Goal: Task Accomplishment & Management: Manage account settings

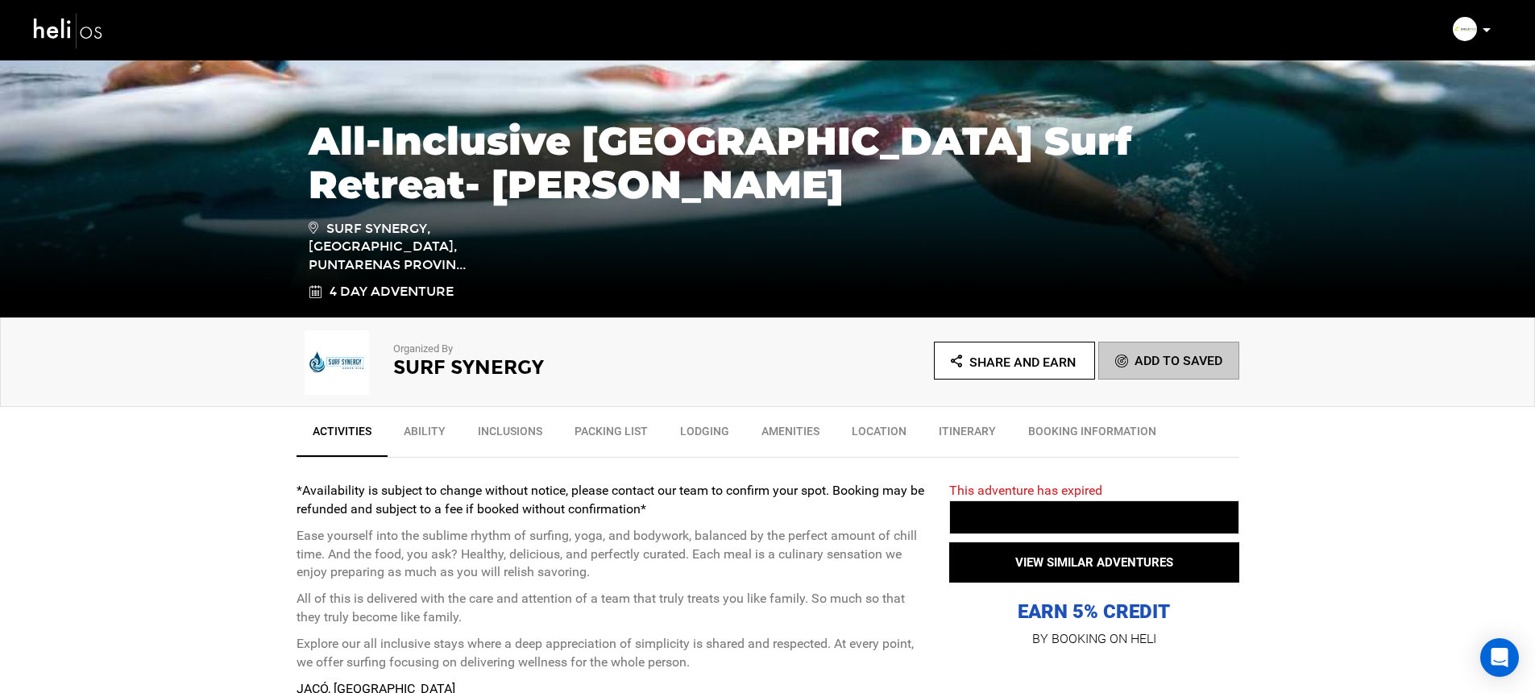
scroll to position [495, 0]
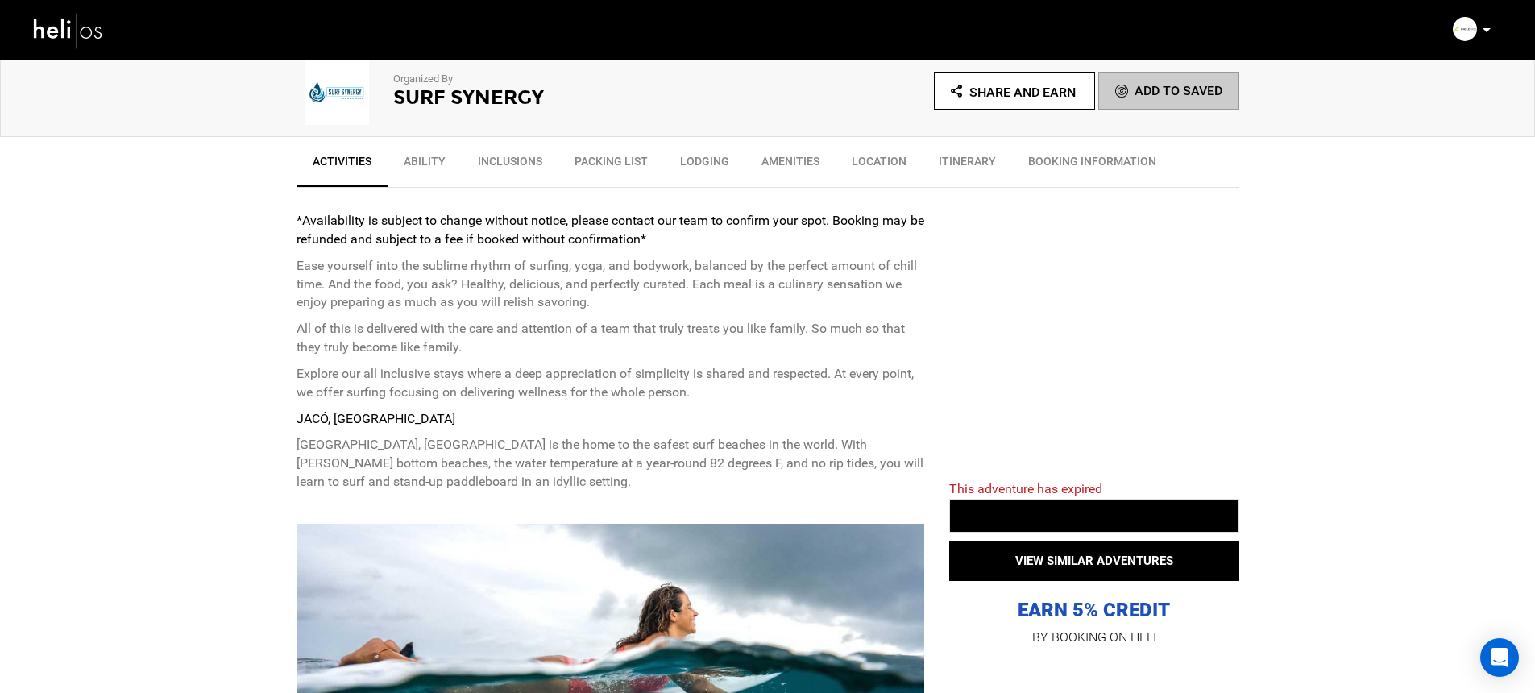
click at [1486, 34] on p at bounding box center [1486, 30] width 10 height 19
click at [1371, 196] on span "Logout" at bounding box center [1363, 194] width 36 height 13
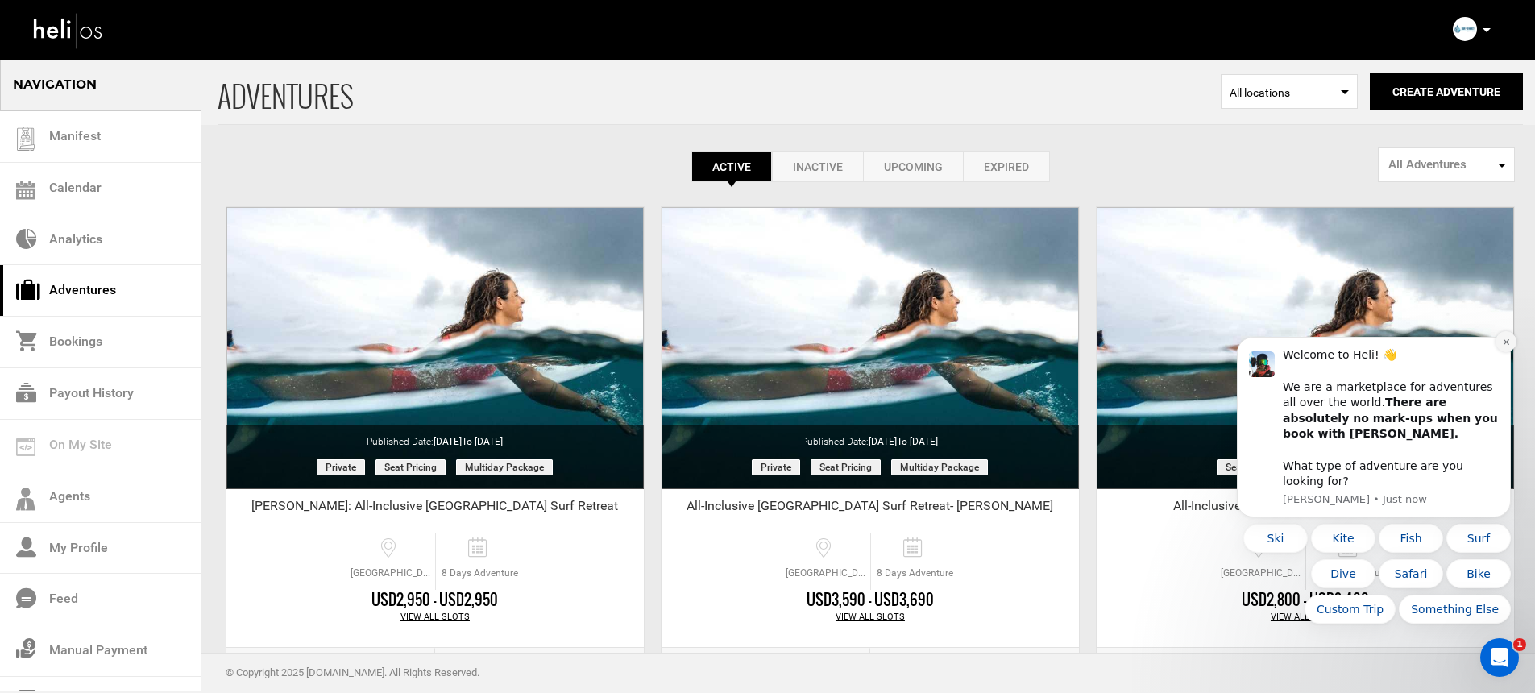
click at [1504, 345] on icon "Dismiss notification" at bounding box center [1506, 342] width 6 height 6
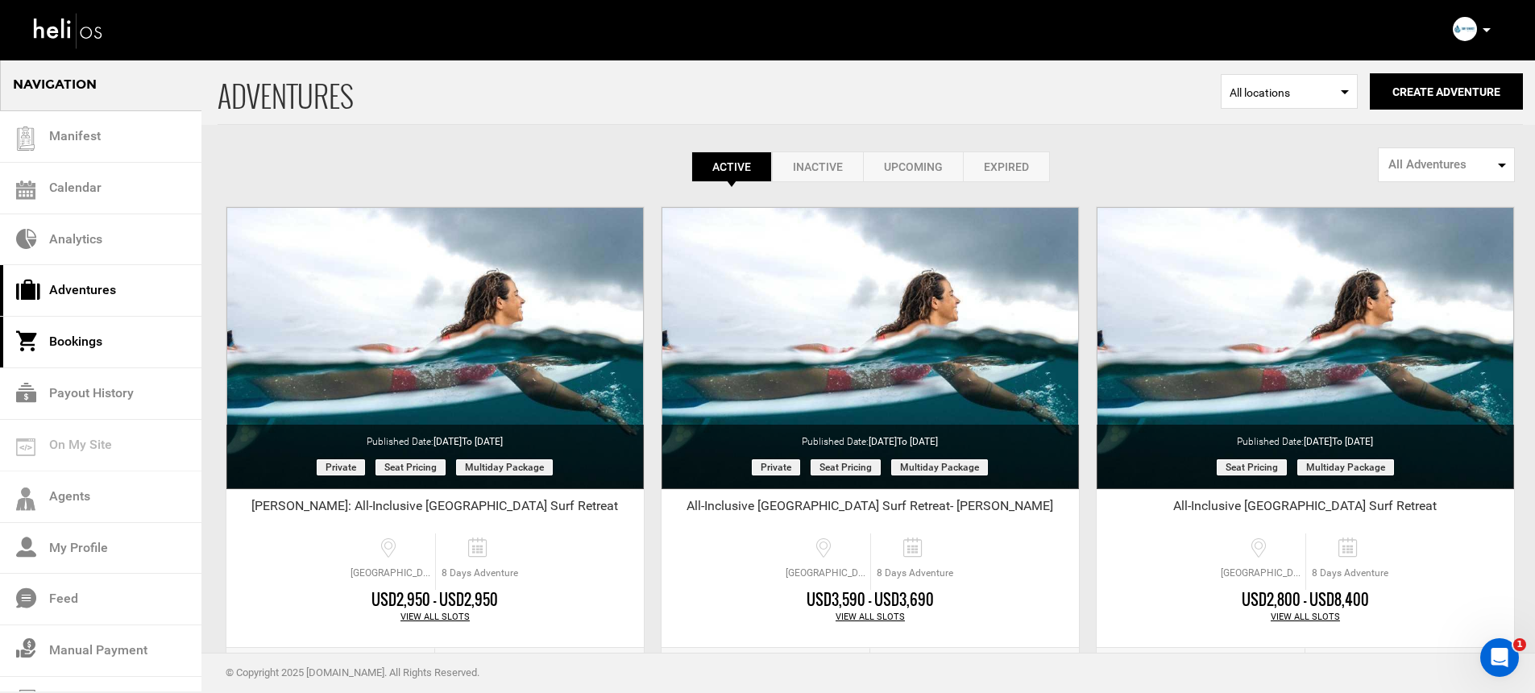
click at [85, 341] on link "Bookings" at bounding box center [100, 343] width 201 height 52
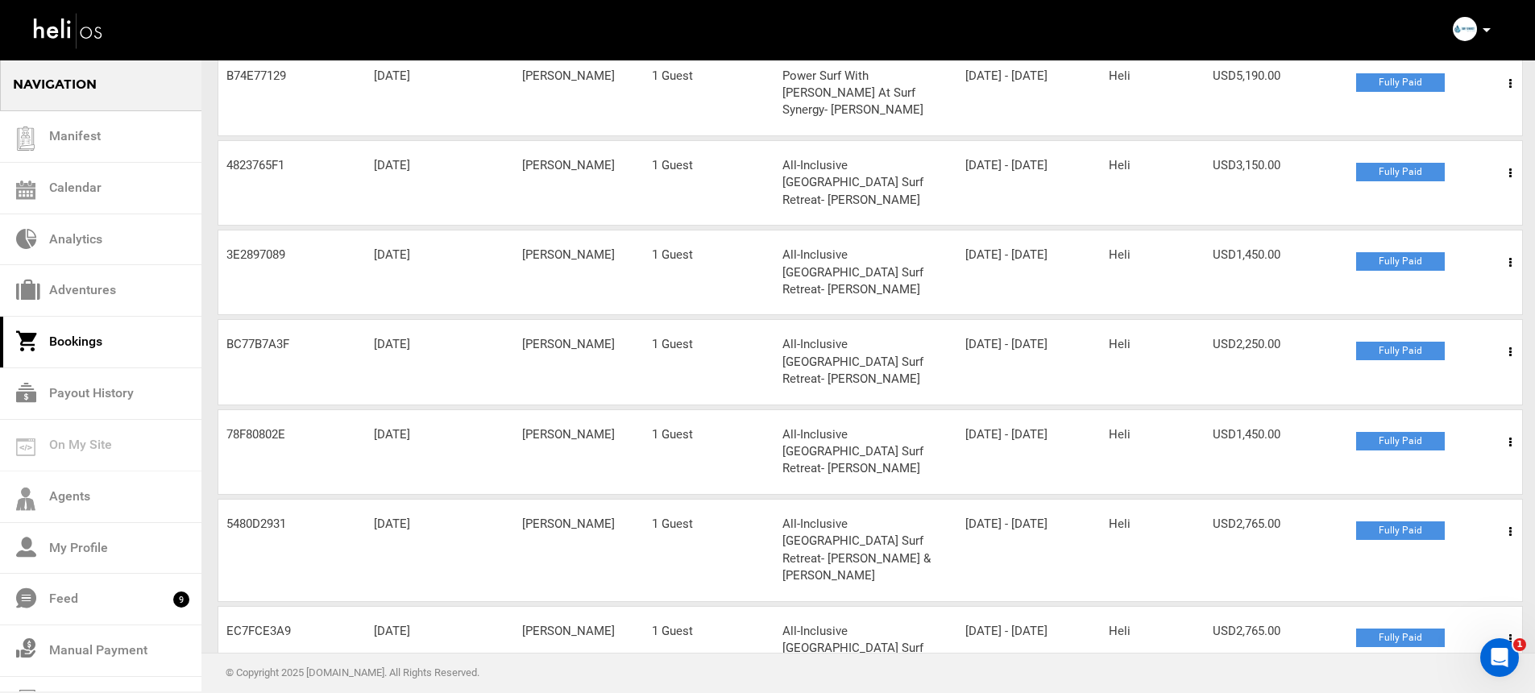
scroll to position [284, 0]
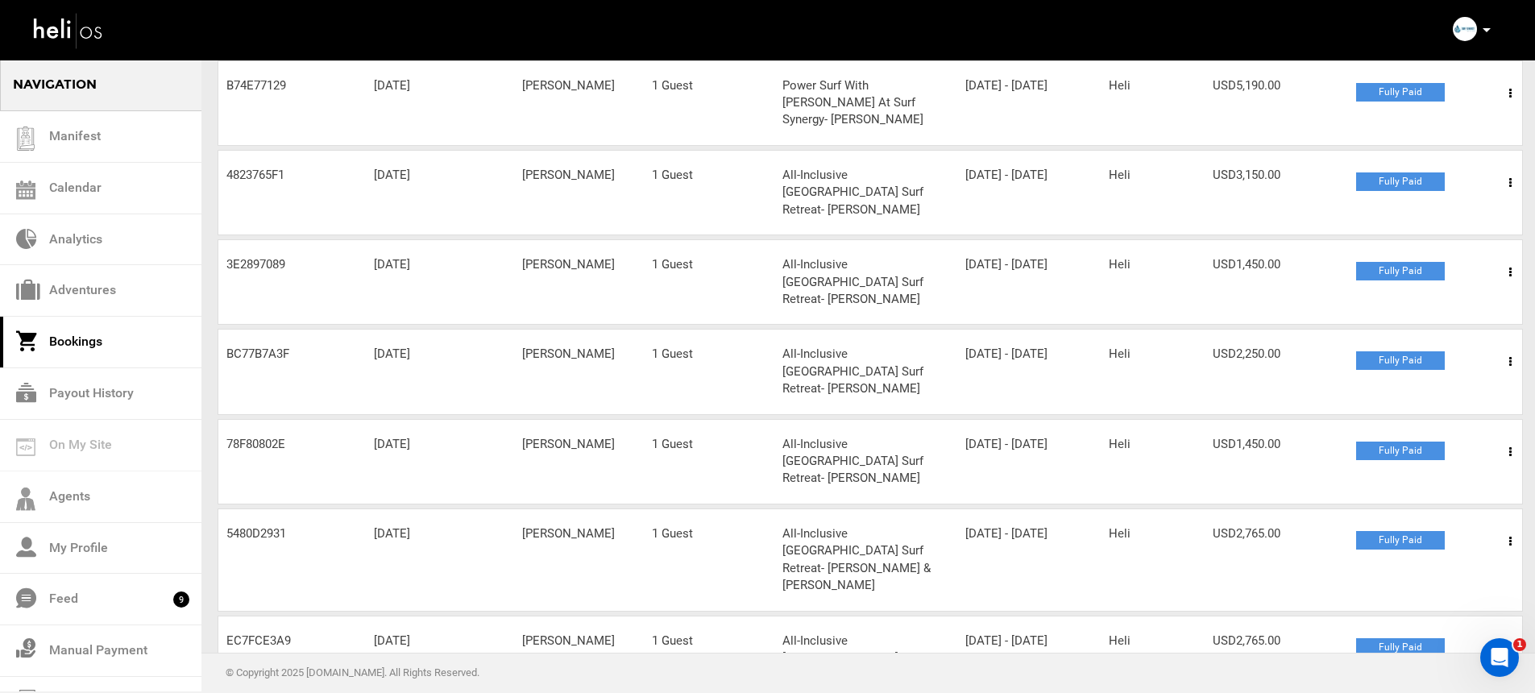
click at [1509, 356] on icon at bounding box center [1510, 361] width 2 height 11
click at [1437, 391] on link "View Details" at bounding box center [1451, 411] width 160 height 40
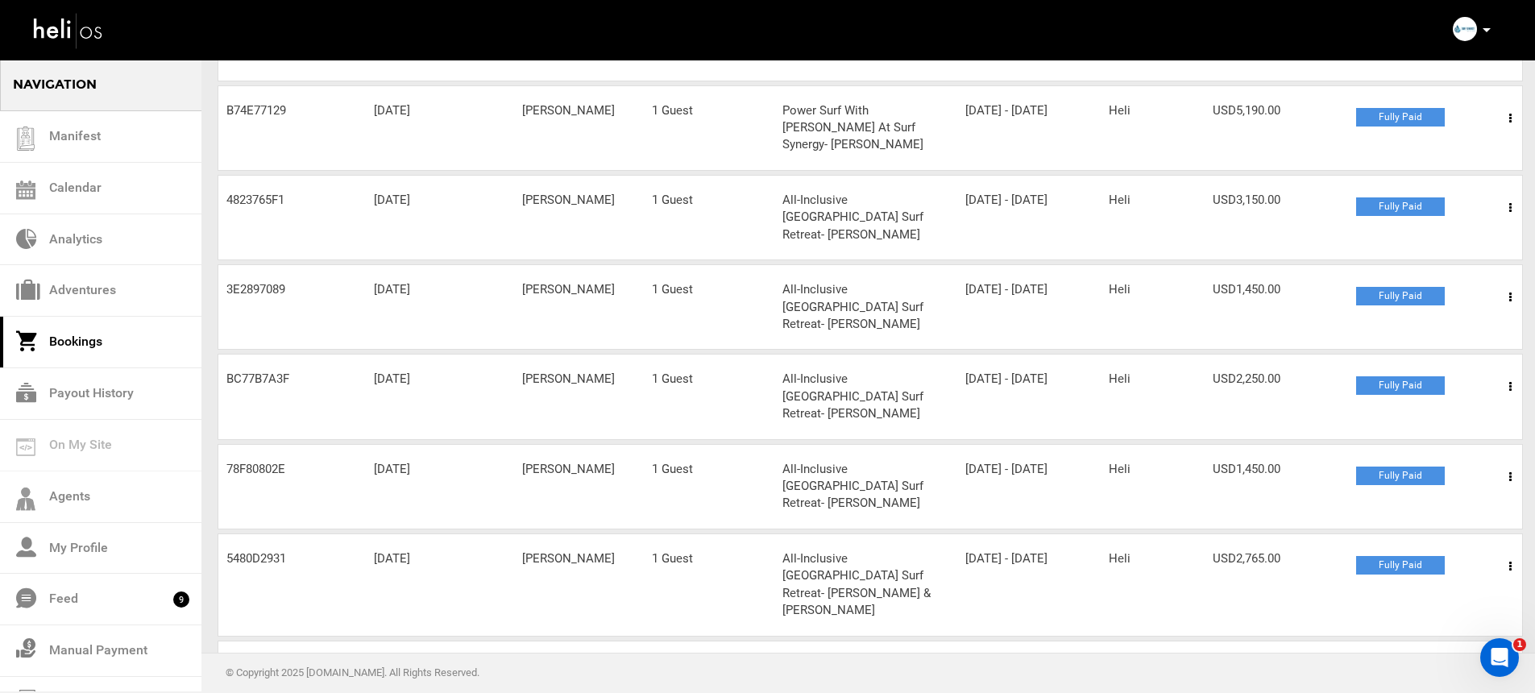
scroll to position [295, 0]
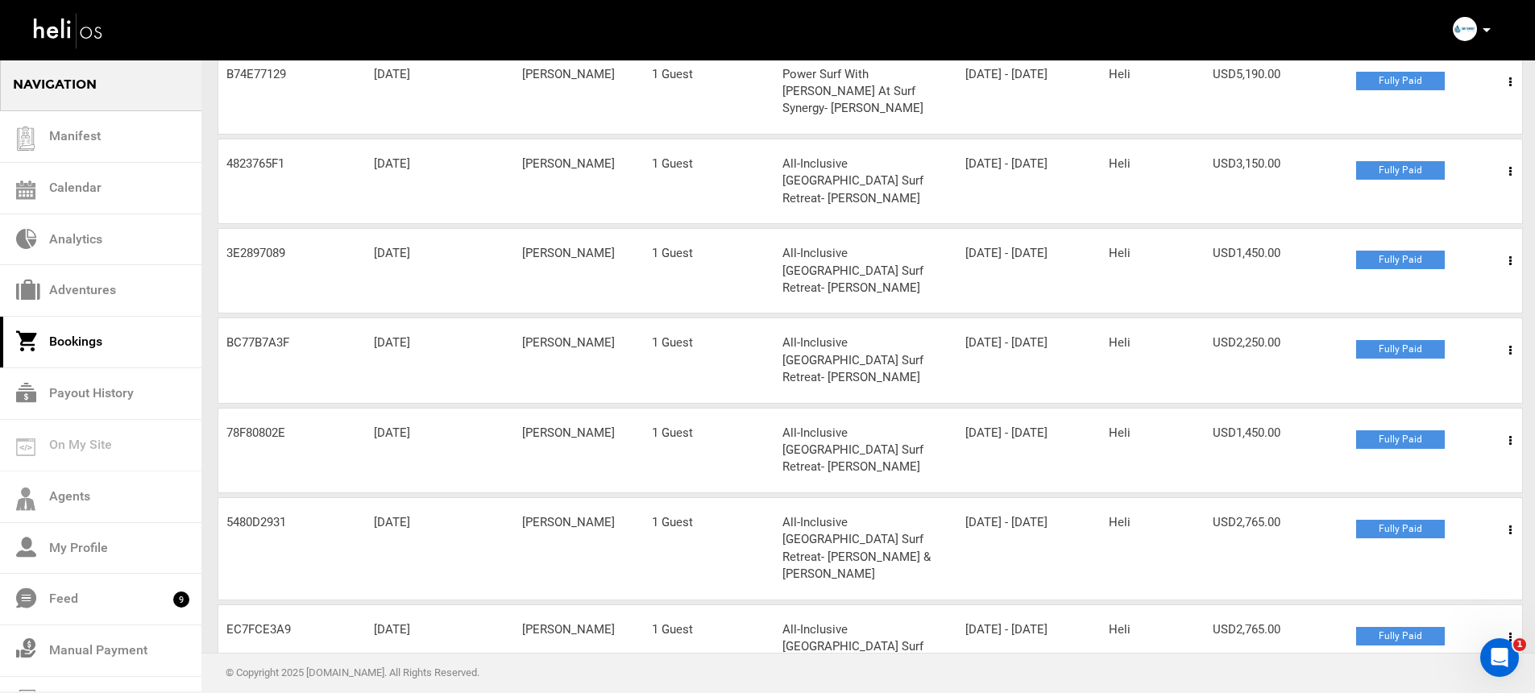
click at [1511, 241] on span at bounding box center [1510, 261] width 20 height 40
click at [1441, 290] on link "View Details" at bounding box center [1451, 310] width 160 height 40
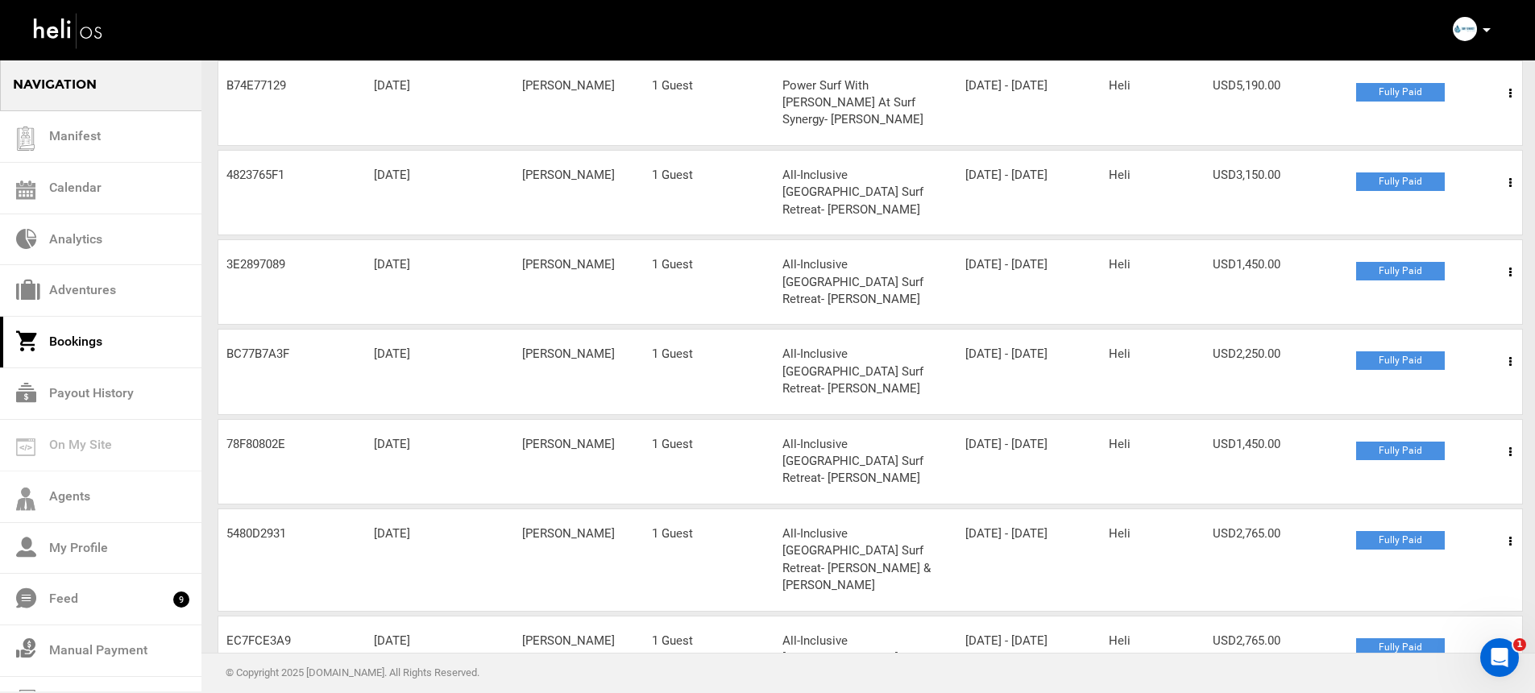
scroll to position [273, 0]
